Goal: Find contact information: Find contact information

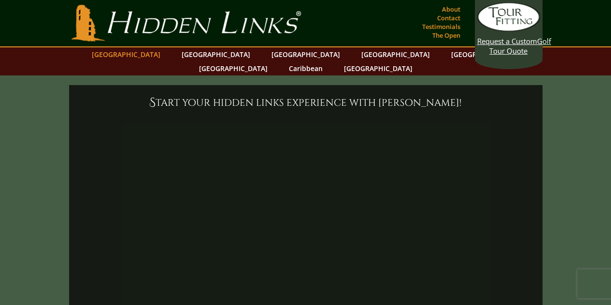
click at [153, 53] on link "[GEOGRAPHIC_DATA]" at bounding box center [126, 54] width 78 height 14
click at [451, 17] on link "Contact" at bounding box center [449, 18] width 28 height 14
